Goal: Information Seeking & Learning: Learn about a topic

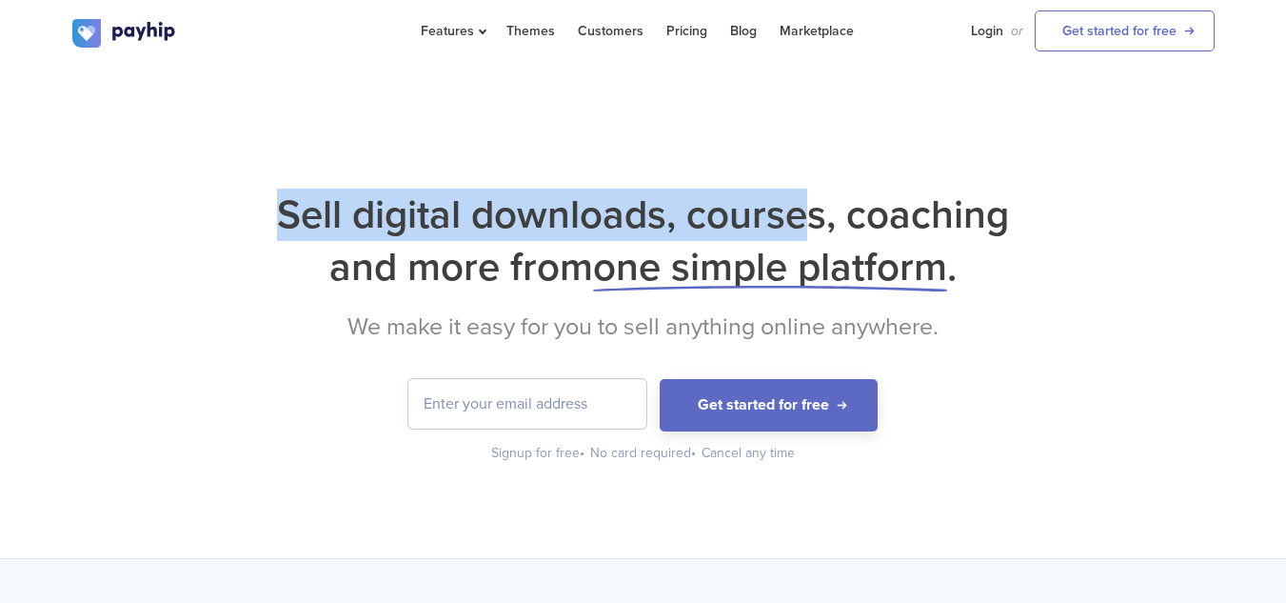
drag, startPoint x: 458, startPoint y: 208, endPoint x: 828, endPoint y: 243, distance: 371.9
click at [828, 243] on h1 "Sell digital downloads, courses, coaching and more from one simple platform ." at bounding box center [643, 240] width 1142 height 105
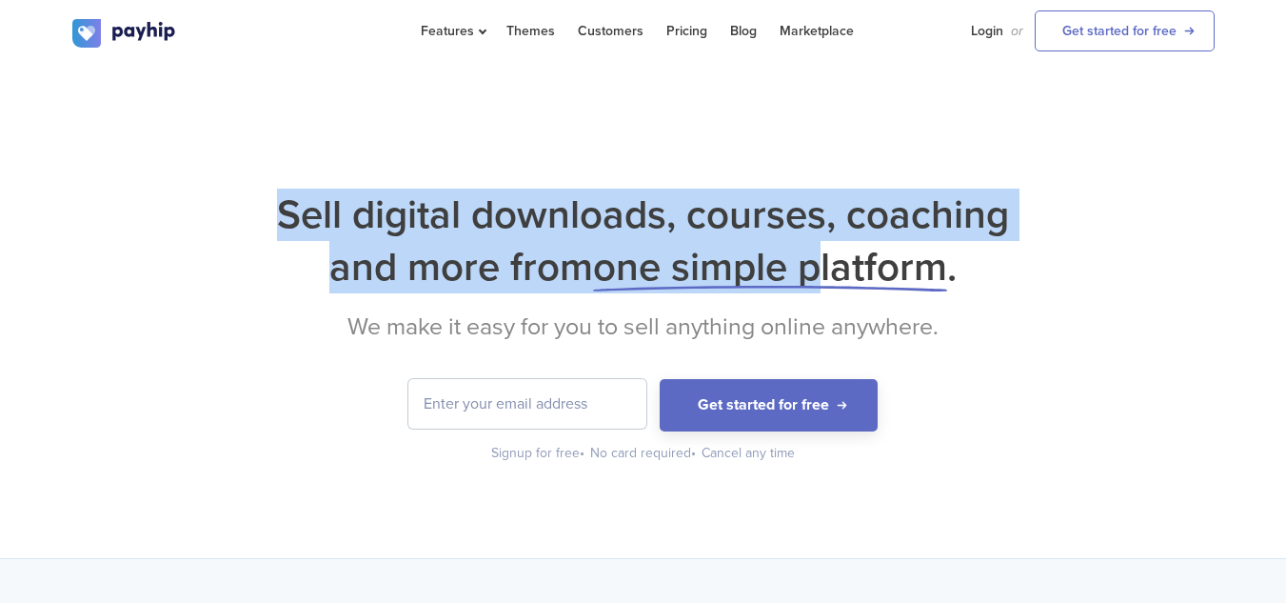
click at [828, 243] on span "one simple platform" at bounding box center [770, 267] width 354 height 49
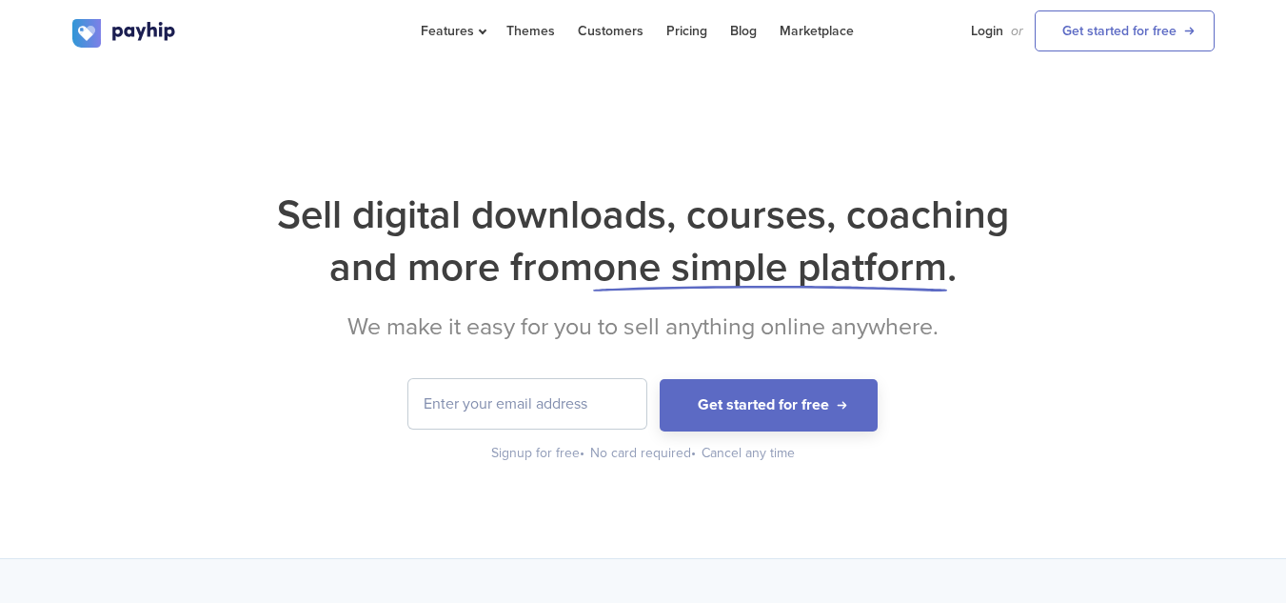
drag, startPoint x: 612, startPoint y: 234, endPoint x: 602, endPoint y: 234, distance: 10.5
click at [602, 234] on h1 "Sell digital downloads, courses, coaching and more from one simple platform ." at bounding box center [643, 240] width 1142 height 105
drag, startPoint x: 889, startPoint y: 233, endPoint x: 922, endPoint y: 235, distance: 32.4
click at [918, 235] on h1 "Sell digital downloads, courses, coaching and more from one simple platform ." at bounding box center [643, 240] width 1142 height 105
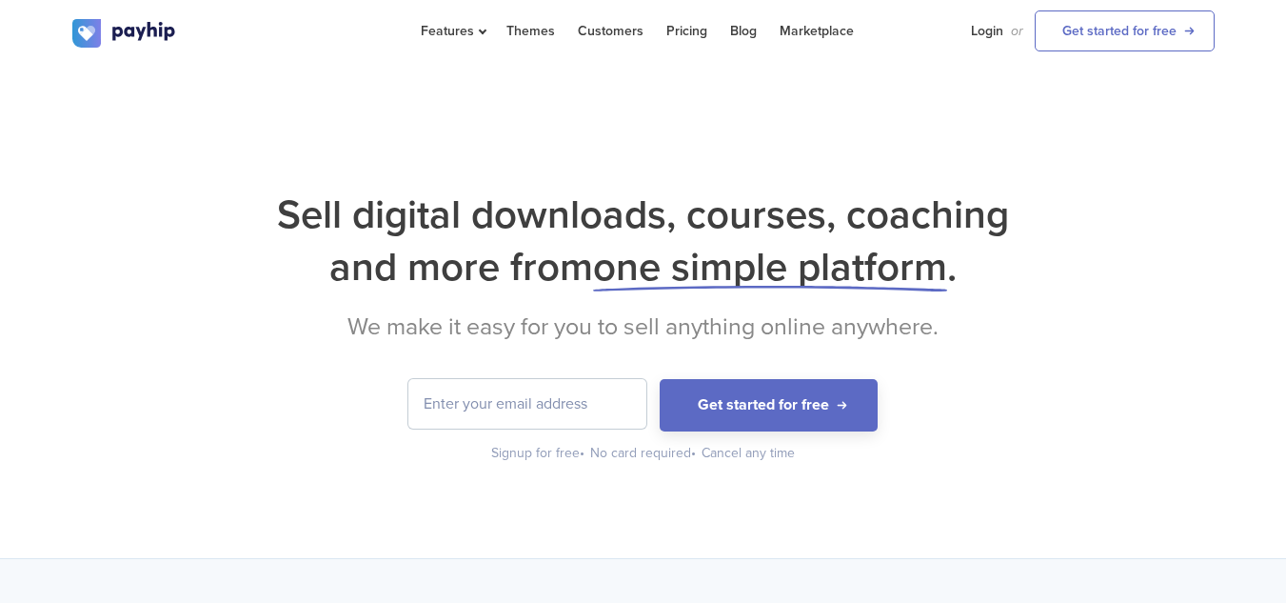
click at [922, 235] on h1 "Sell digital downloads, courses, coaching and more from one simple platform ." at bounding box center [643, 240] width 1142 height 105
drag, startPoint x: 967, startPoint y: 204, endPoint x: 912, endPoint y: 206, distance: 55.2
click at [917, 204] on h1 "Sell digital downloads, courses, coaching and more from one simple platform ." at bounding box center [643, 240] width 1142 height 105
click at [912, 206] on h1 "Sell digital downloads, courses, coaching and more from one simple platform ." at bounding box center [643, 240] width 1142 height 105
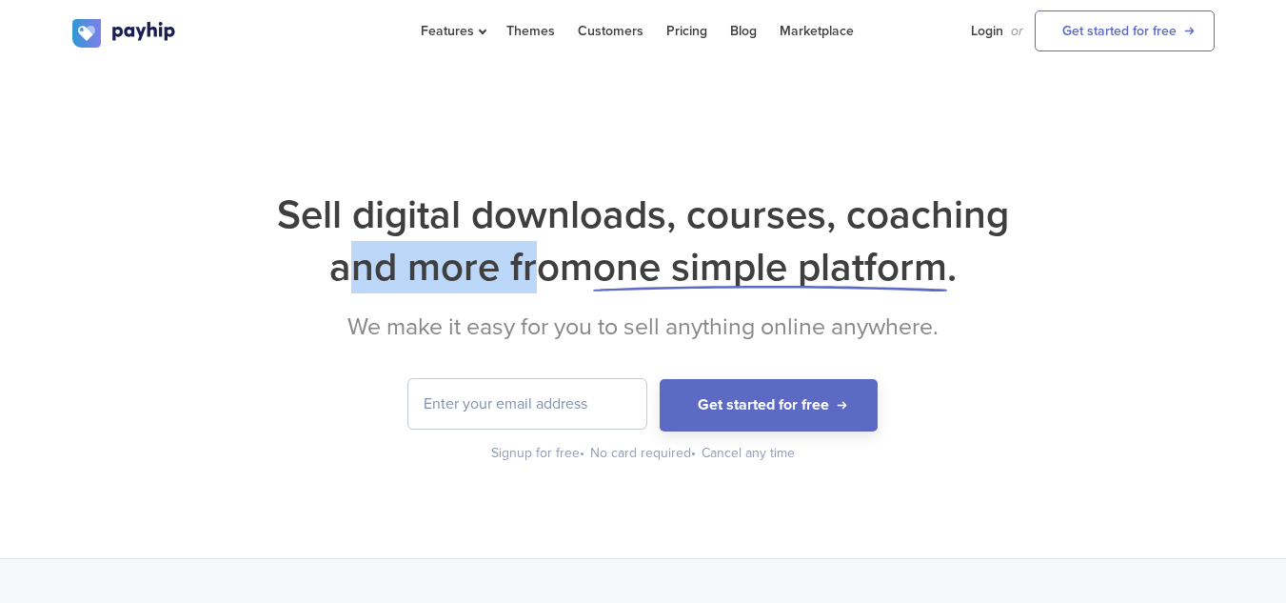
drag, startPoint x: 369, startPoint y: 258, endPoint x: 704, endPoint y: 265, distance: 334.2
click at [584, 242] on h1 "Sell digital downloads, courses, coaching and more from one simple platform ." at bounding box center [643, 240] width 1142 height 105
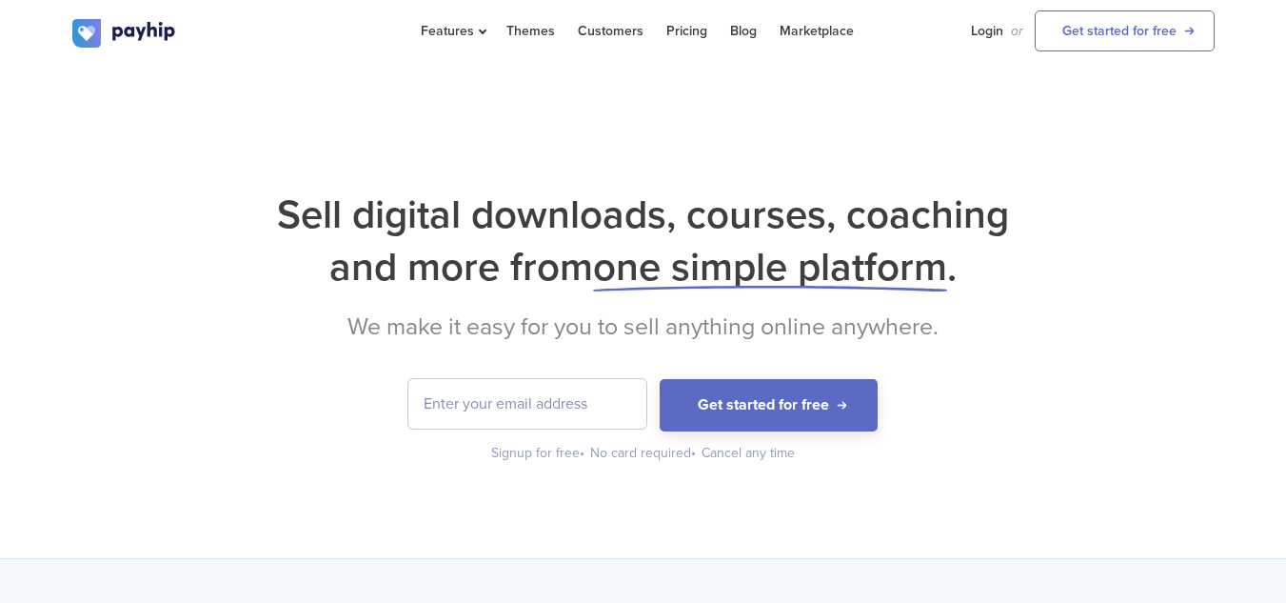
click at [704, 265] on span "one simple platform" at bounding box center [770, 267] width 354 height 49
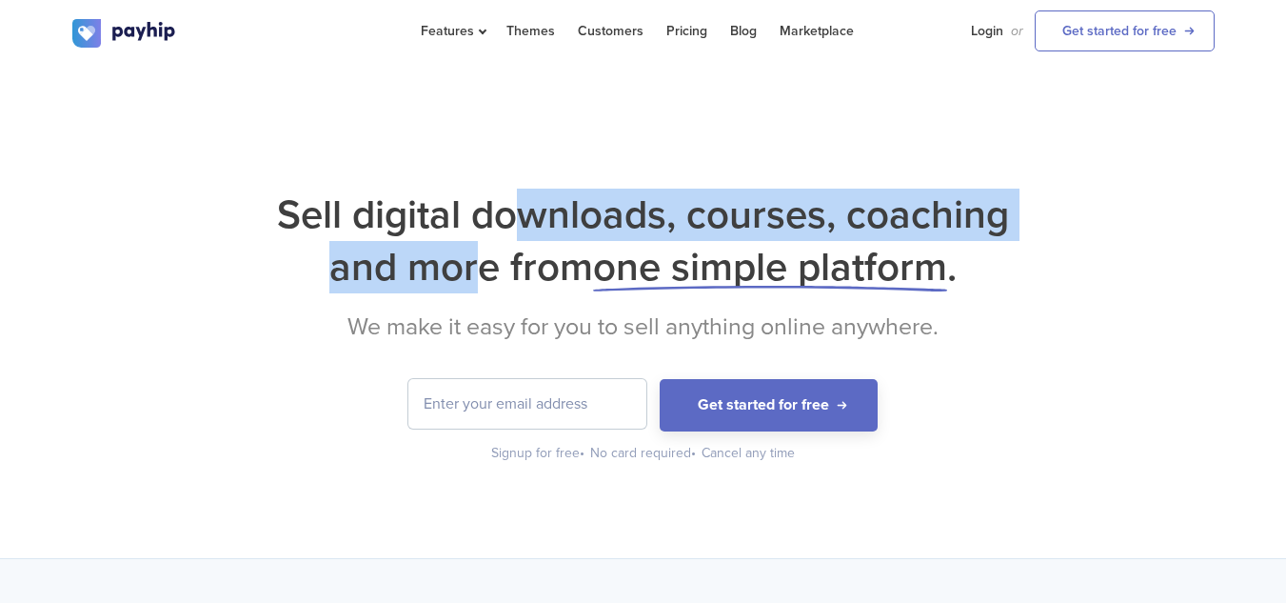
drag, startPoint x: 464, startPoint y: 247, endPoint x: 672, endPoint y: 264, distance: 209.2
click at [547, 239] on h1 "Sell digital downloads, courses, coaching and more from one simple platform ." at bounding box center [643, 240] width 1142 height 105
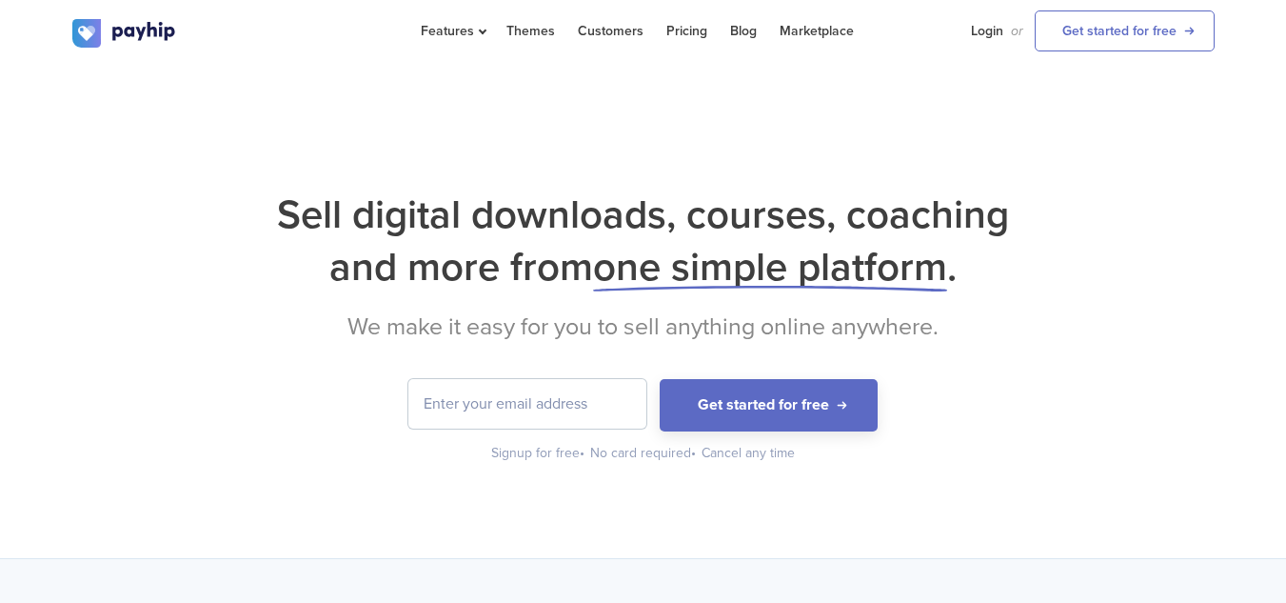
click at [672, 264] on span "one simple platform" at bounding box center [770, 267] width 354 height 49
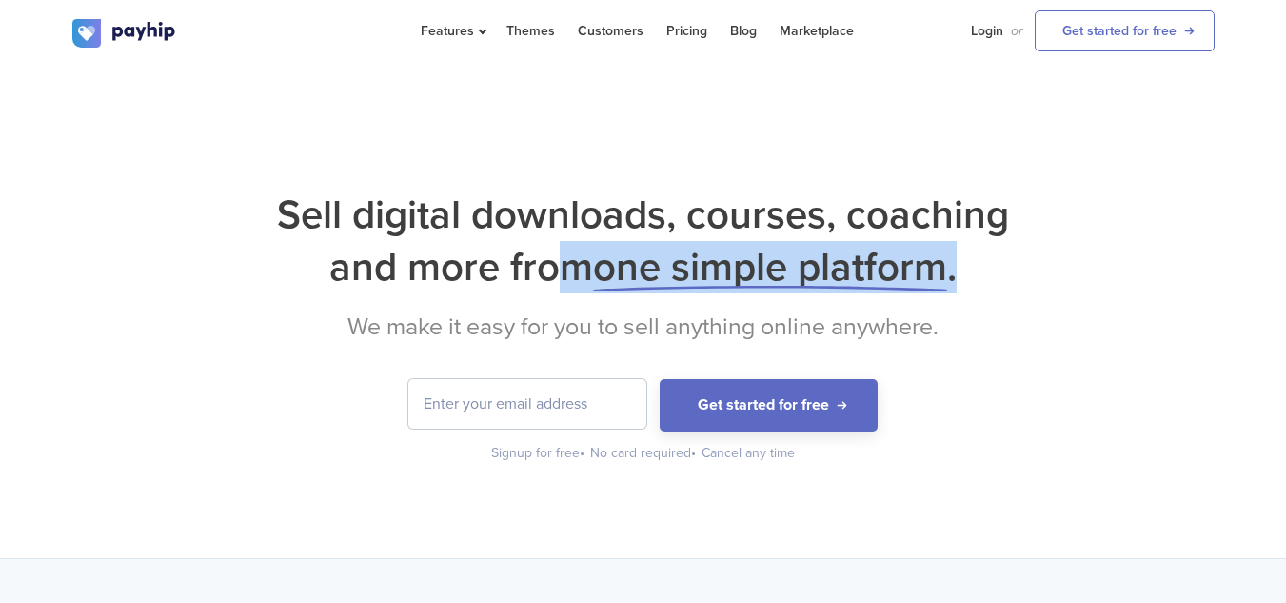
drag, startPoint x: 744, startPoint y: 262, endPoint x: 985, endPoint y: 248, distance: 241.3
click at [985, 248] on h1 "Sell digital downloads, courses, coaching and more from one simple platform ." at bounding box center [643, 240] width 1142 height 105
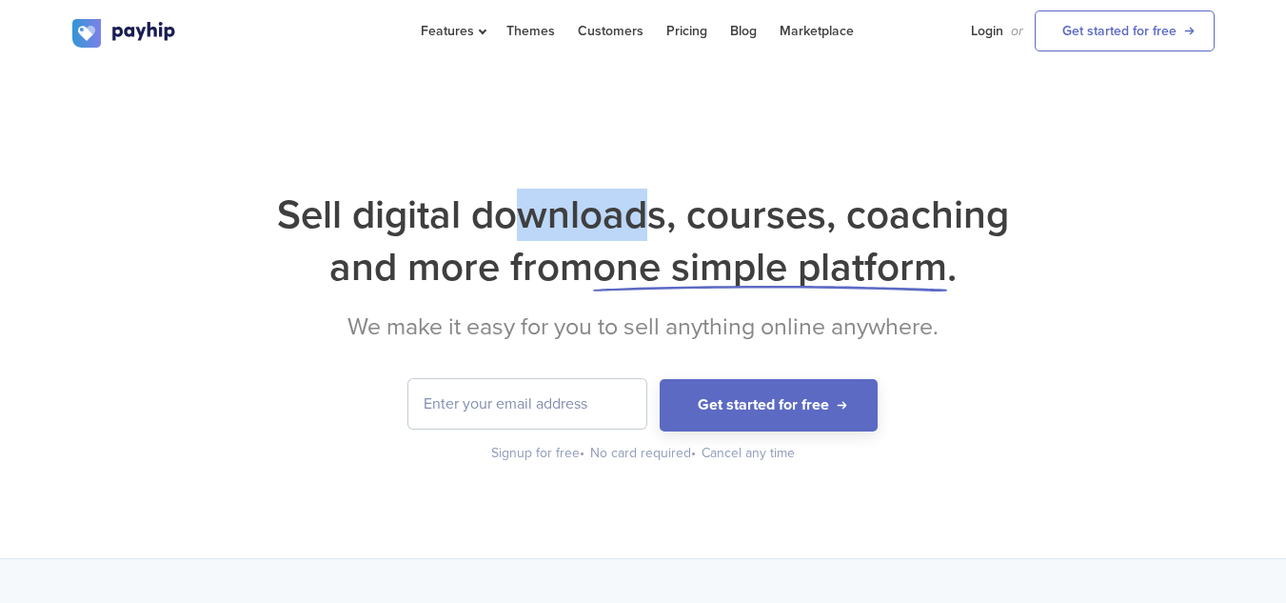
click at [493, 180] on div "Sell digital downloads, courses, coaching and more from one simple platform . W…" at bounding box center [643, 311] width 1286 height 493
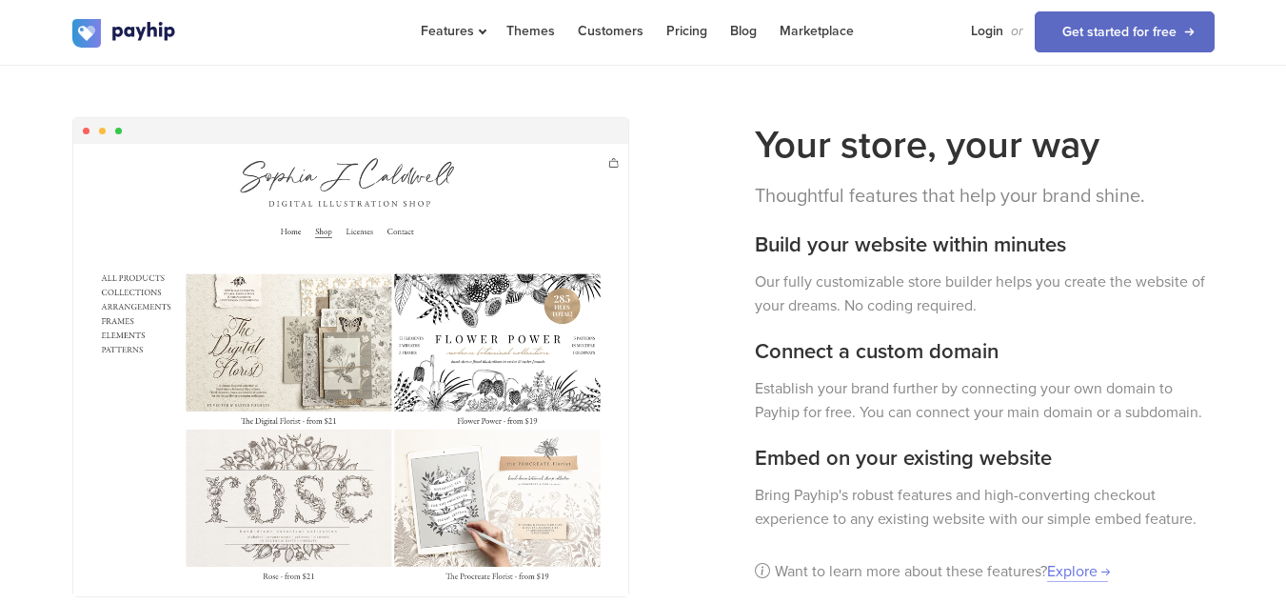
scroll to position [1507, 0]
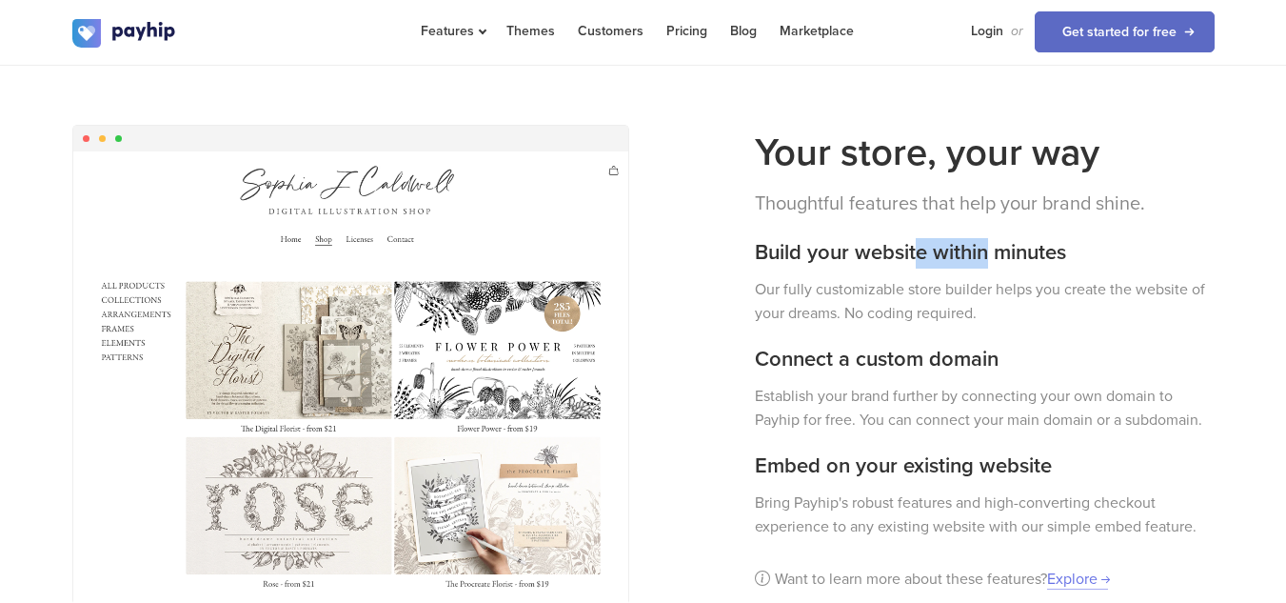
drag, startPoint x: 920, startPoint y: 232, endPoint x: 1109, endPoint y: 210, distance: 190.7
click at [1085, 210] on div "Your store, your way Thoughtful features that help your brand shine. Build your…" at bounding box center [985, 363] width 488 height 476
click at [1109, 210] on div "Your store, your way Thoughtful features that help your brand shine. Build your…" at bounding box center [985, 363] width 488 height 476
click at [895, 322] on div "Your store, your way Thoughtful features that help your brand shine. Build your…" at bounding box center [985, 363] width 488 height 476
click at [1032, 345] on h3 "Connect a custom domain" at bounding box center [985, 360] width 460 height 30
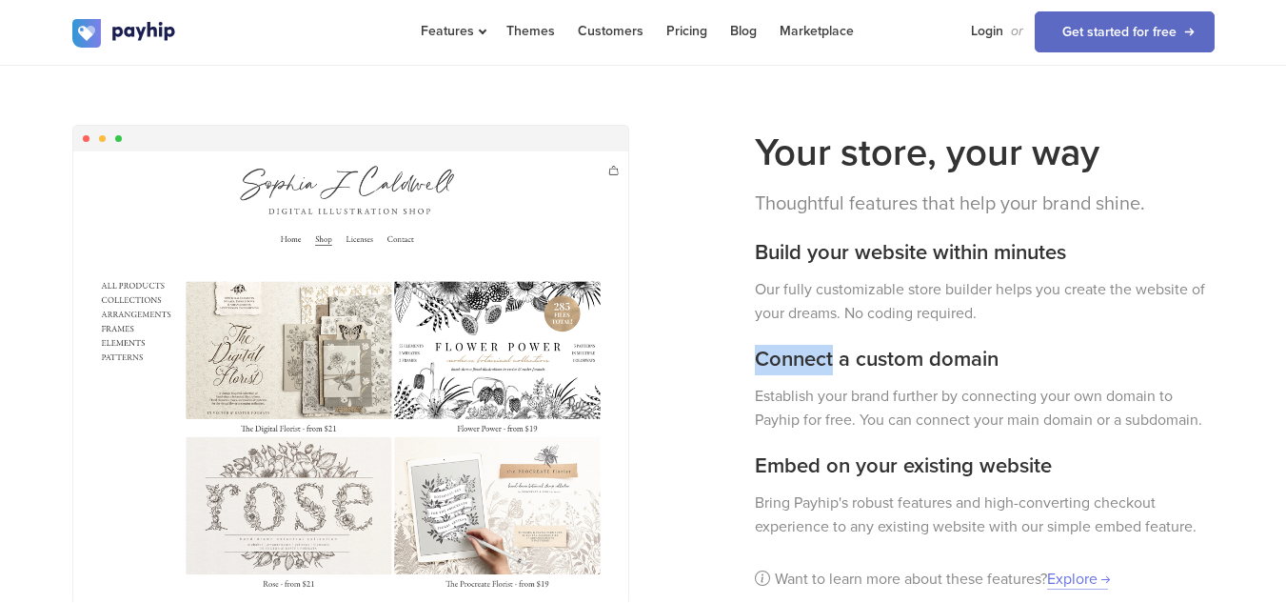
drag, startPoint x: 834, startPoint y: 326, endPoint x: 921, endPoint y: 331, distance: 86.8
click at [901, 345] on h3 "Connect a custom domain" at bounding box center [985, 360] width 460 height 30
click at [992, 350] on h3 "Connect a custom domain" at bounding box center [985, 360] width 460 height 30
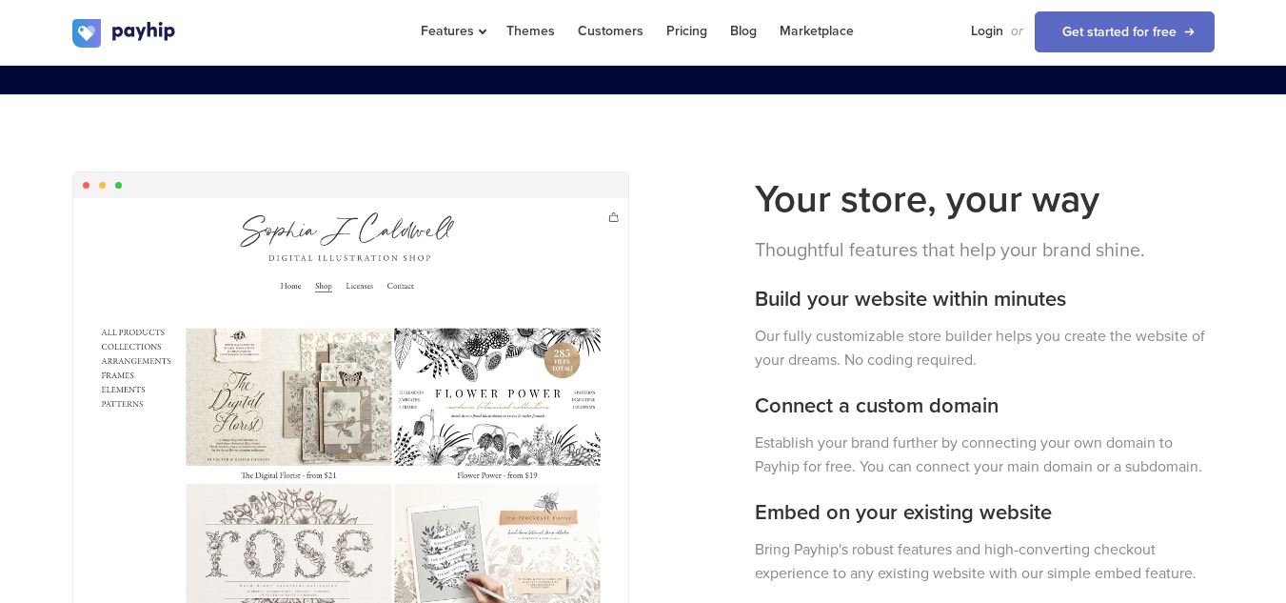
scroll to position [1600, 0]
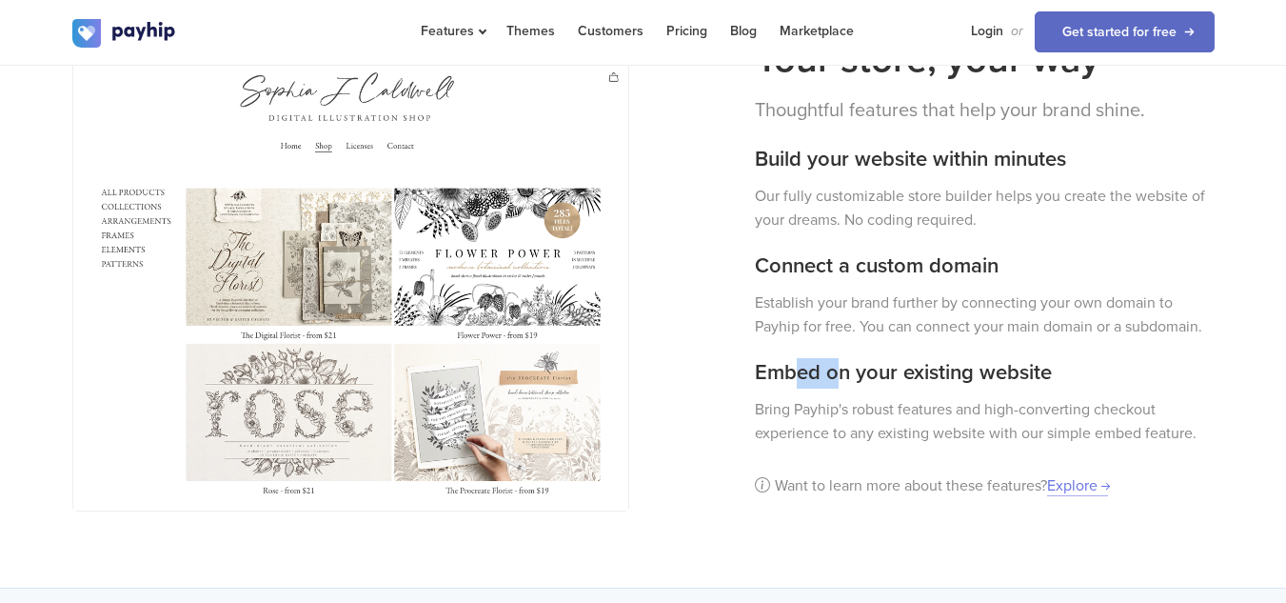
drag, startPoint x: 842, startPoint y: 351, endPoint x: 922, endPoint y: 341, distance: 80.6
click at [922, 358] on h3 "Embed on your existing website" at bounding box center [985, 373] width 460 height 30
click at [961, 358] on h3 "Embed on your existing website" at bounding box center [985, 373] width 460 height 30
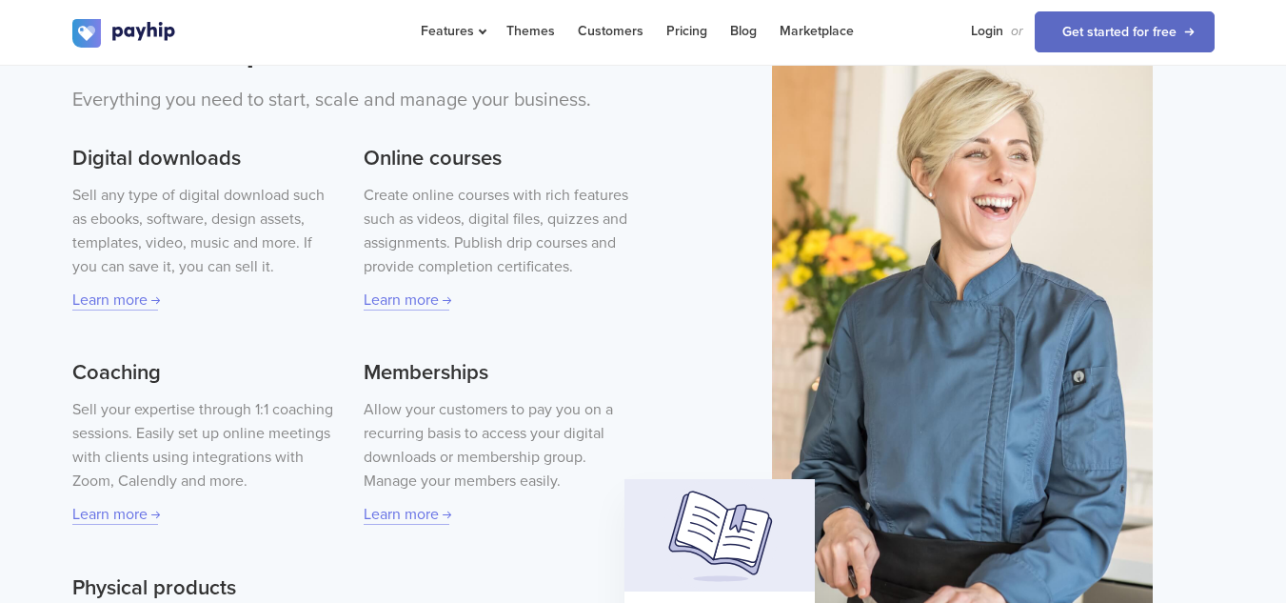
scroll to position [163, 0]
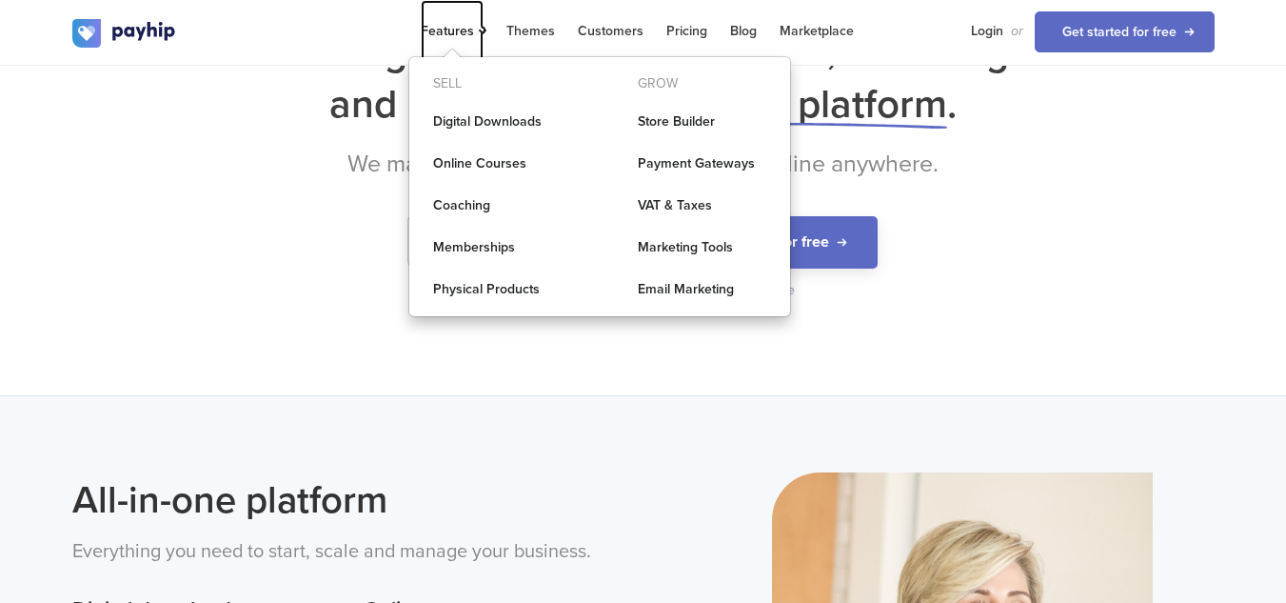
click at [467, 40] on link "Features" at bounding box center [452, 31] width 63 height 62
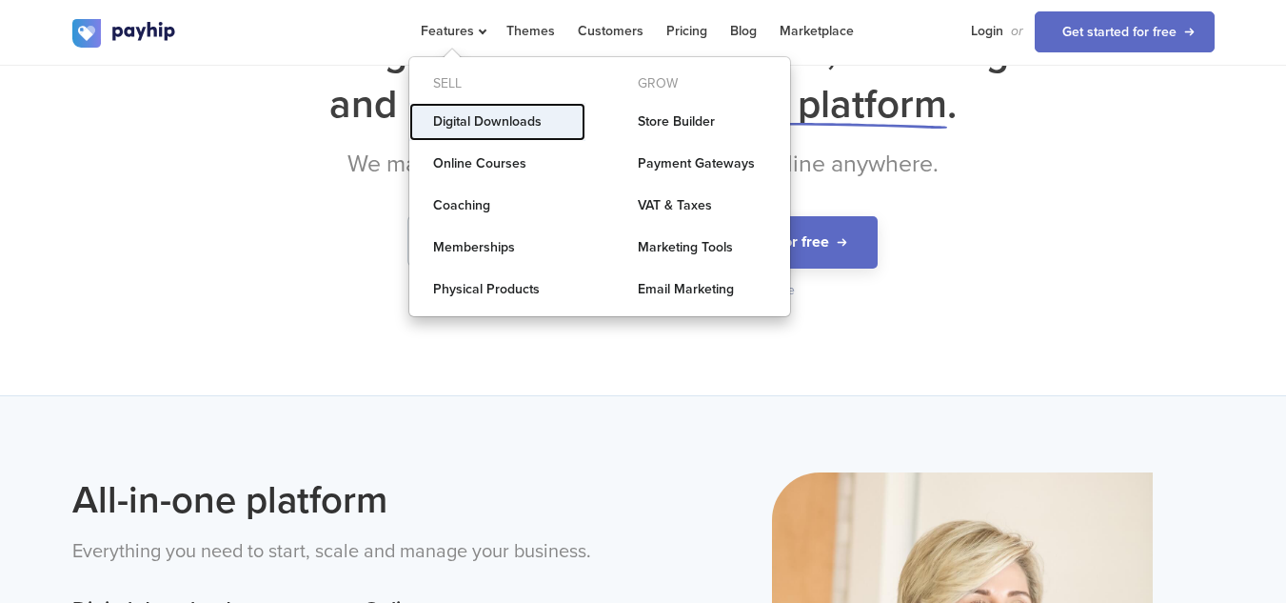
click at [516, 122] on link "Digital Downloads" at bounding box center [497, 122] width 176 height 38
